Goal: Find specific page/section: Find specific page/section

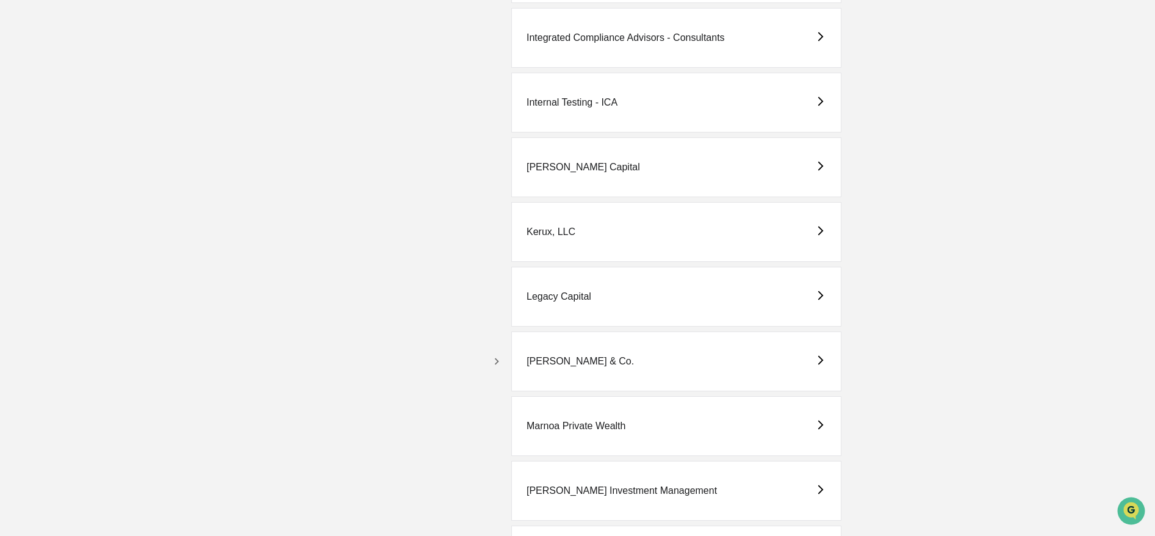
scroll to position [2098, 0]
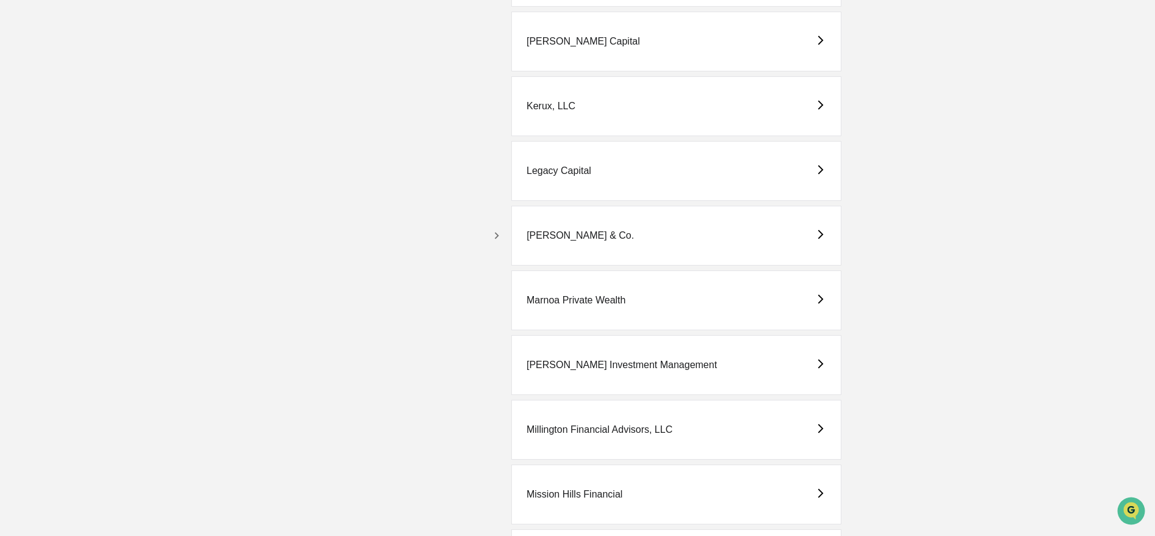
click at [505, 234] on button "button" at bounding box center [497, 236] width 20 height 20
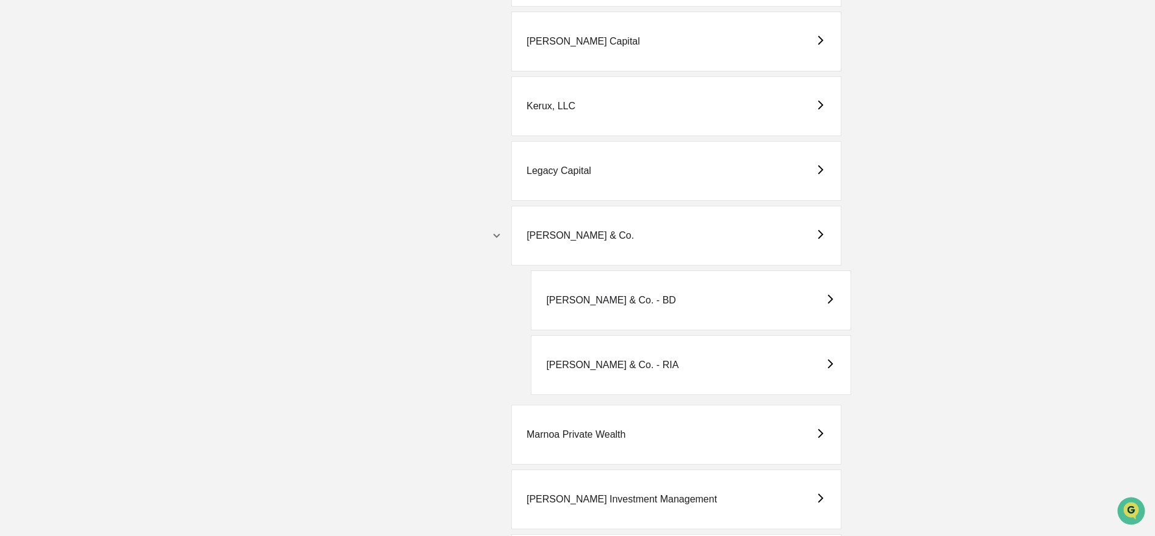
click at [624, 301] on div "[PERSON_NAME] & Co. - BD" at bounding box center [611, 300] width 130 height 11
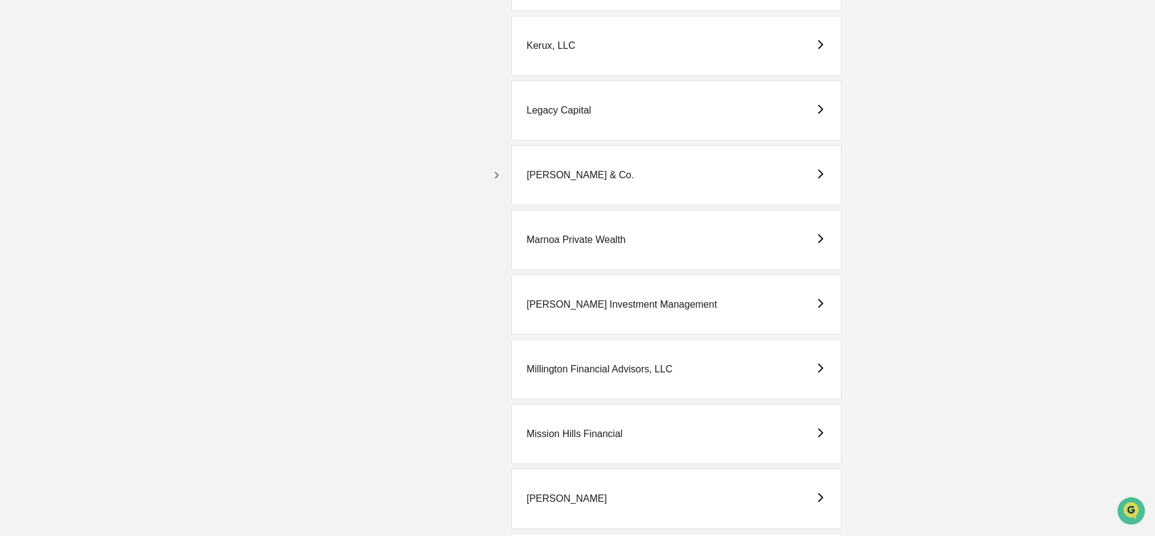
scroll to position [2208, 0]
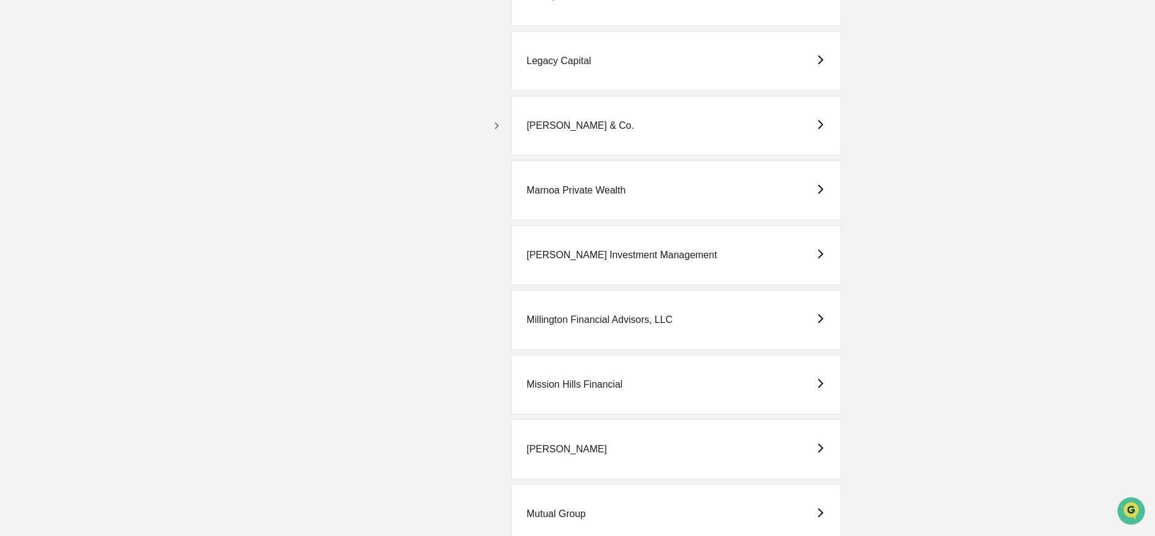
click at [504, 126] on button "button" at bounding box center [497, 126] width 20 height 20
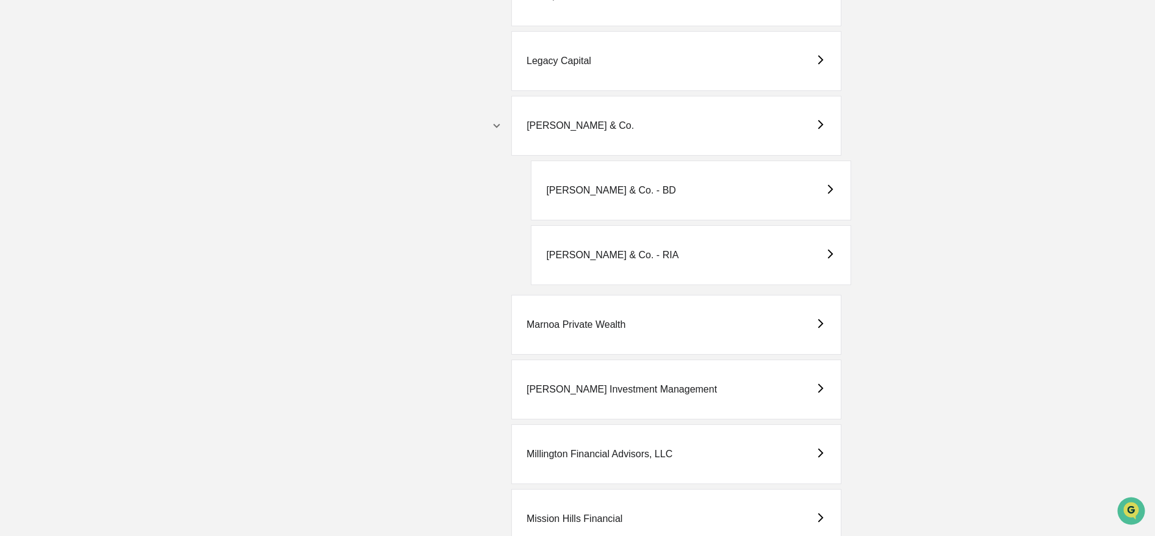
click at [608, 254] on div "[PERSON_NAME] & Co. - RIA" at bounding box center [612, 255] width 132 height 11
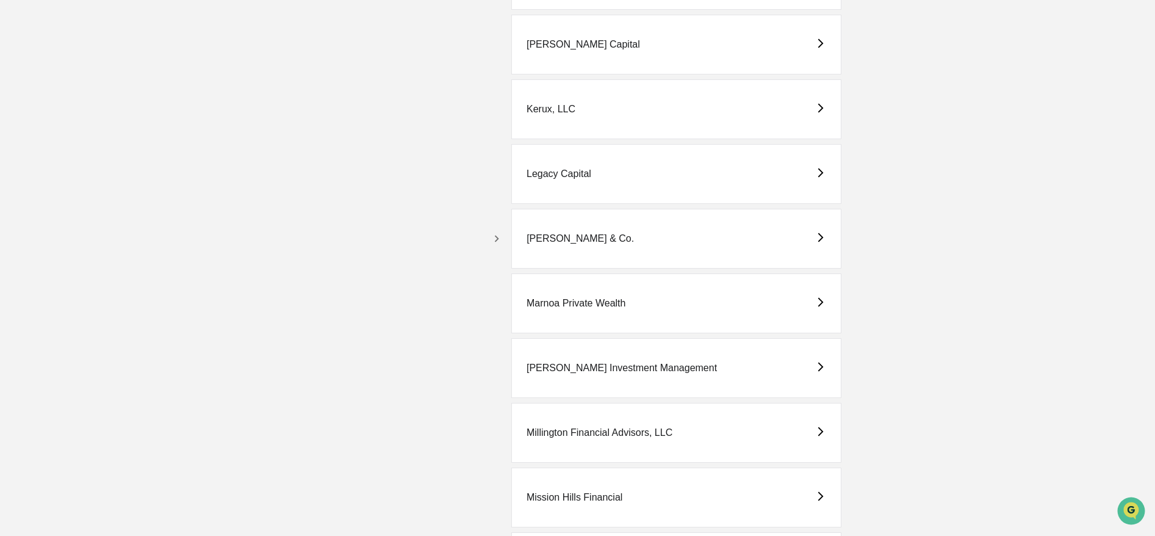
scroll to position [2099, 0]
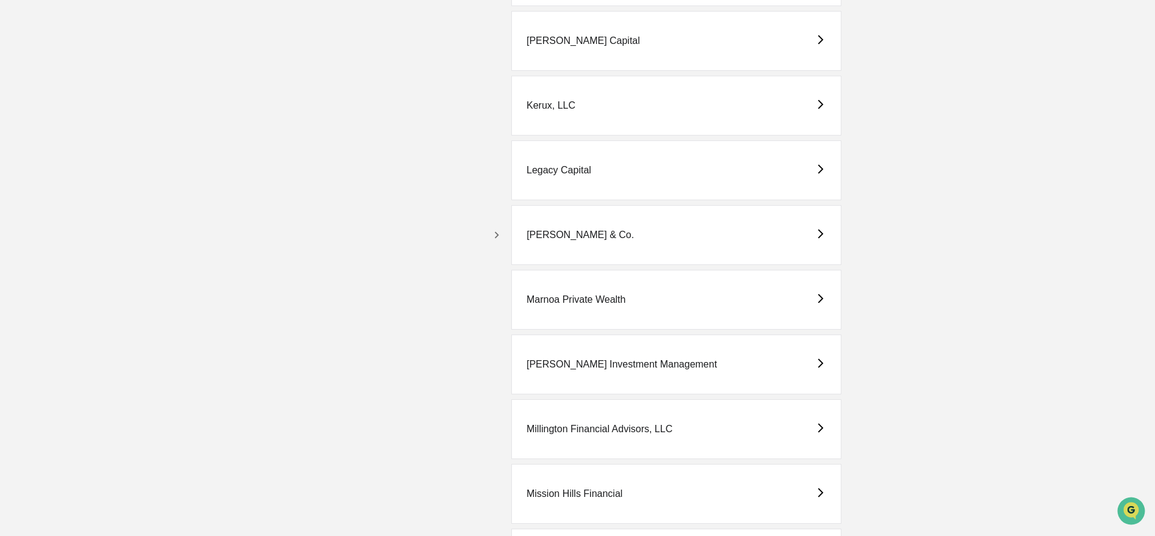
click at [547, 228] on div "[PERSON_NAME] & Co." at bounding box center [676, 235] width 330 height 60
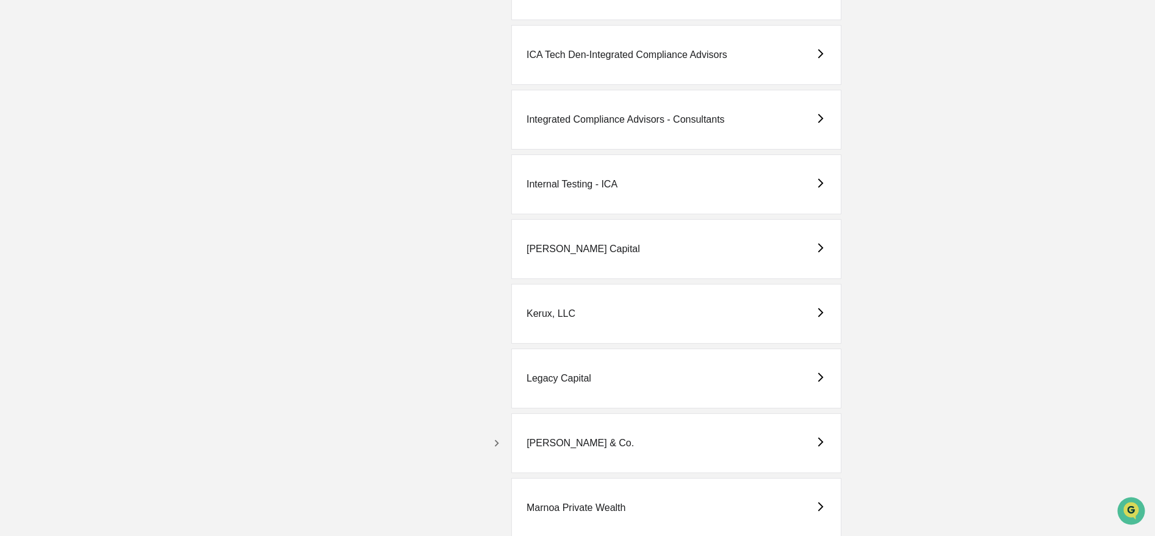
scroll to position [1905, 0]
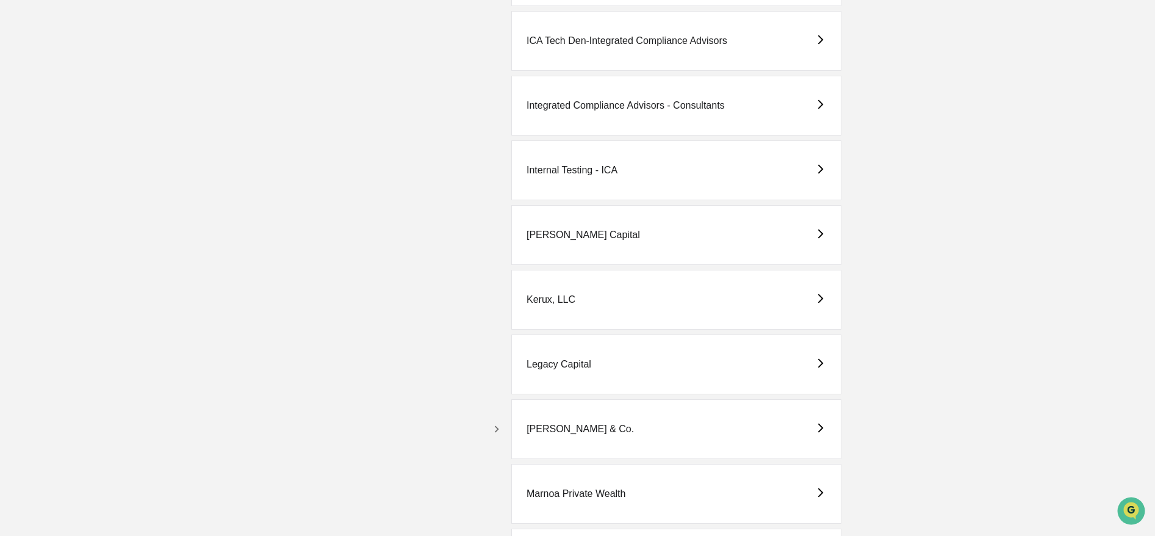
click at [493, 425] on icon "button" at bounding box center [496, 428] width 13 height 13
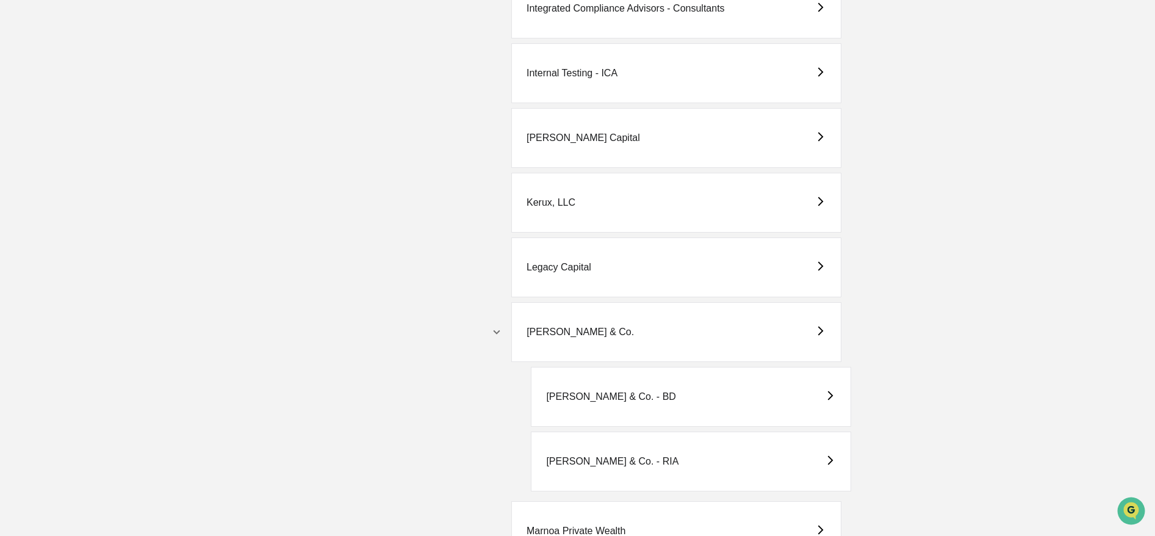
scroll to position [2104, 0]
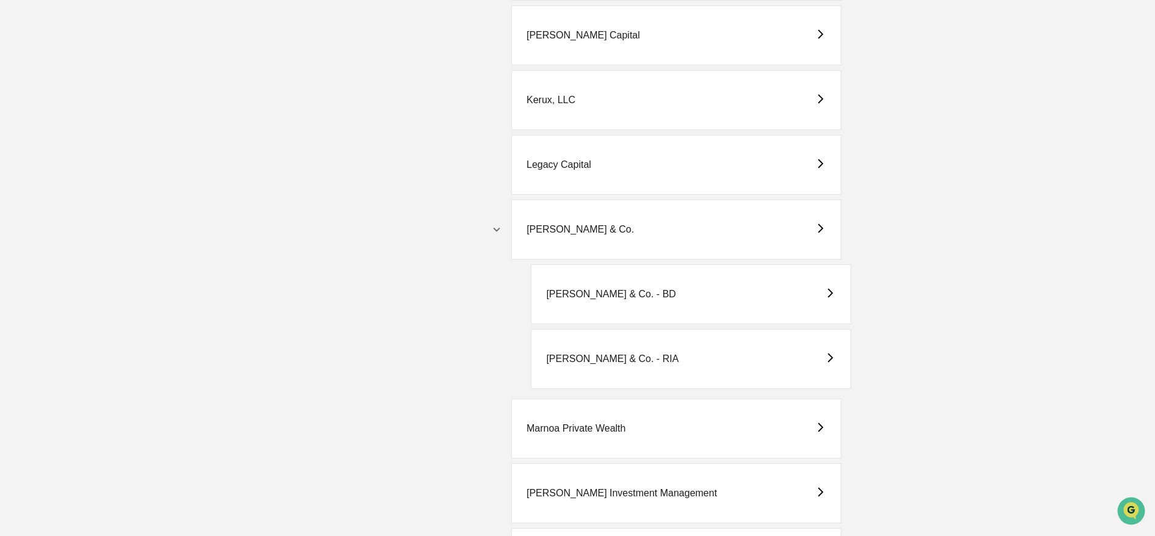
click at [651, 277] on div "[PERSON_NAME] & Co. - BD" at bounding box center [691, 294] width 320 height 60
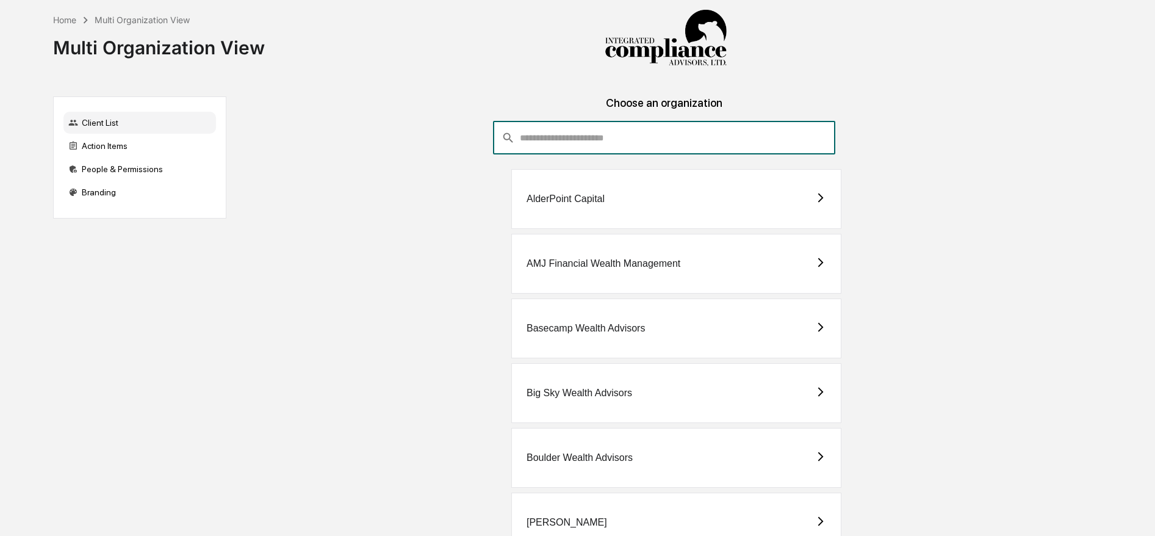
click at [548, 132] on input "consultant-dashboard__filter-organizations-search-bar" at bounding box center [678, 137] width 316 height 33
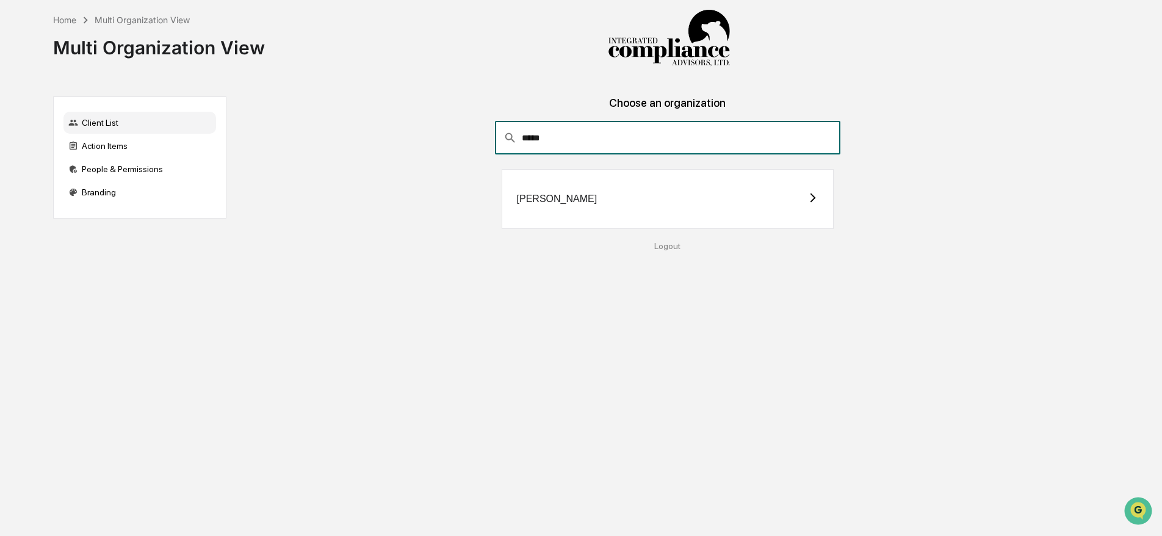
type input "*****"
click at [529, 193] on div "[PERSON_NAME]" at bounding box center [557, 198] width 81 height 11
